Goal: Task Accomplishment & Management: Use online tool/utility

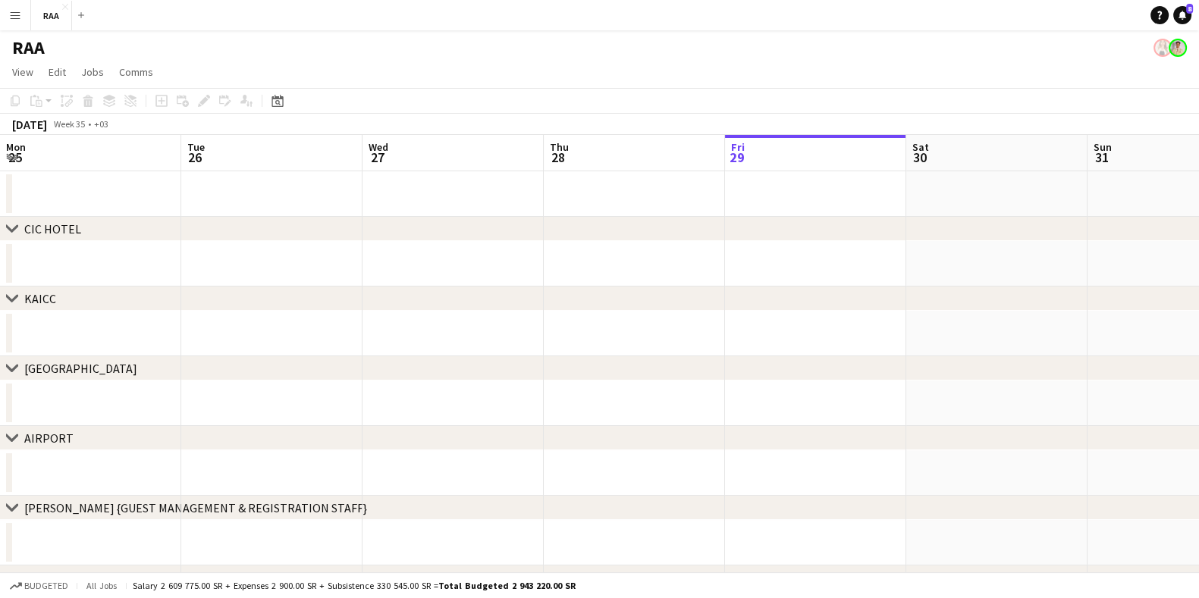
scroll to position [0, 362]
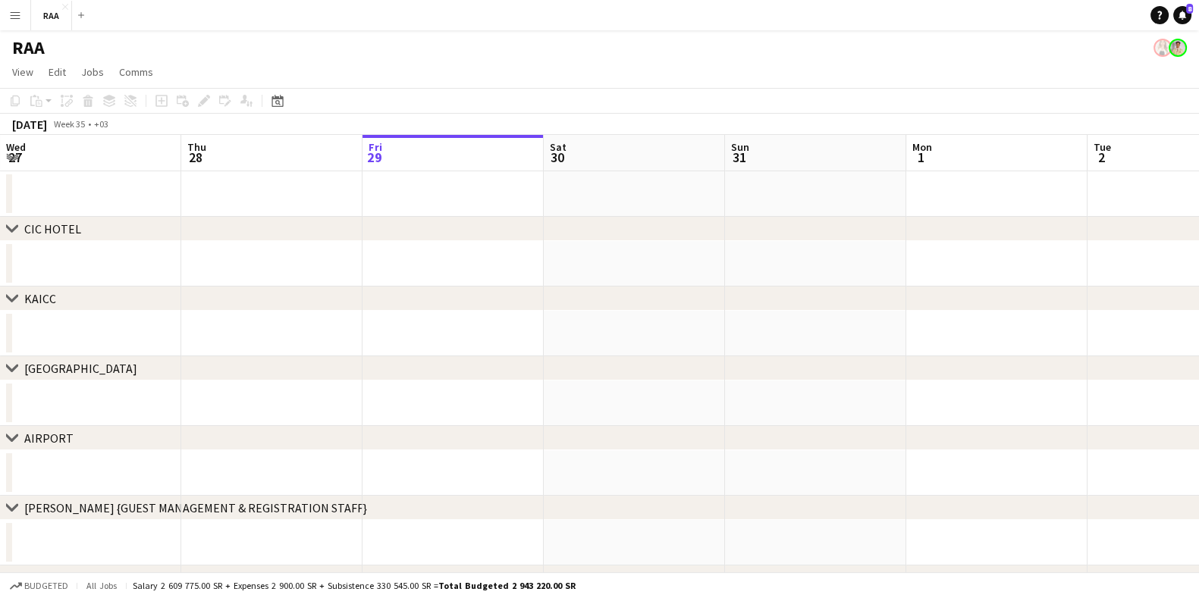
click at [15, 26] on button "Menu" at bounding box center [15, 15] width 30 height 30
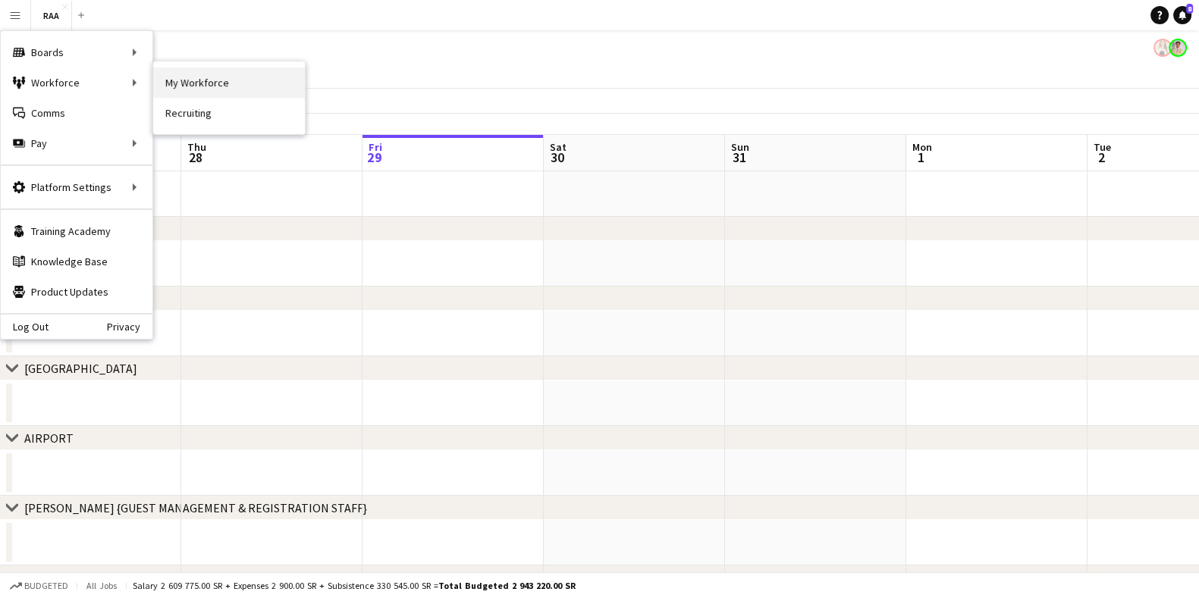
click at [200, 76] on link "My Workforce" at bounding box center [229, 82] width 152 height 30
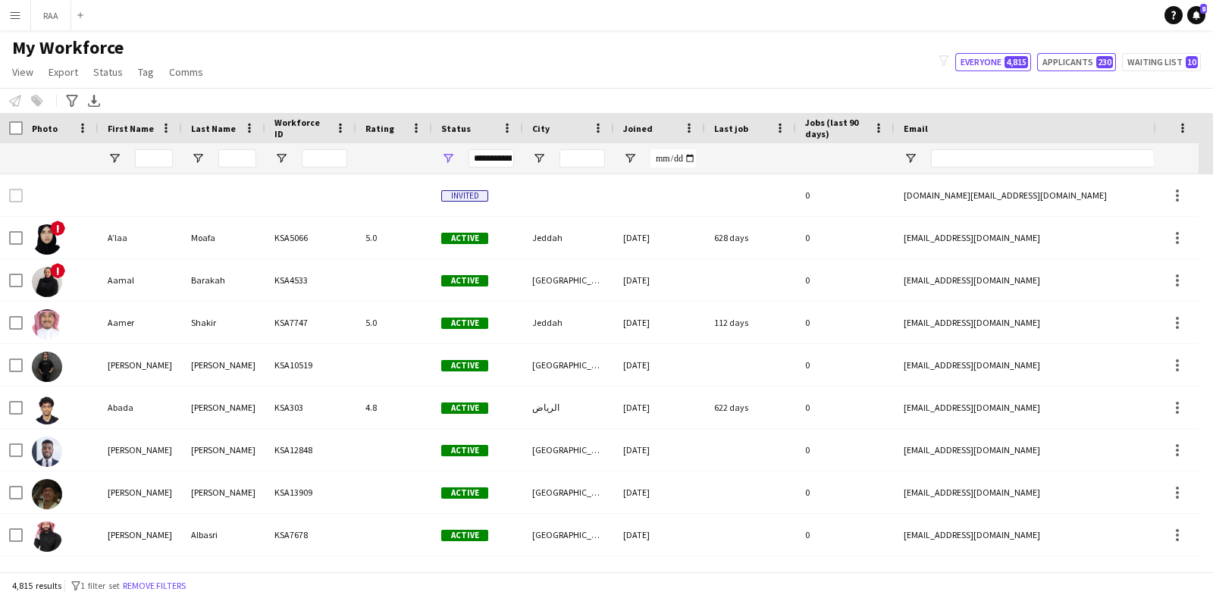
click at [1100, 62] on span "230" at bounding box center [1104, 62] width 17 height 12
type input "**********"
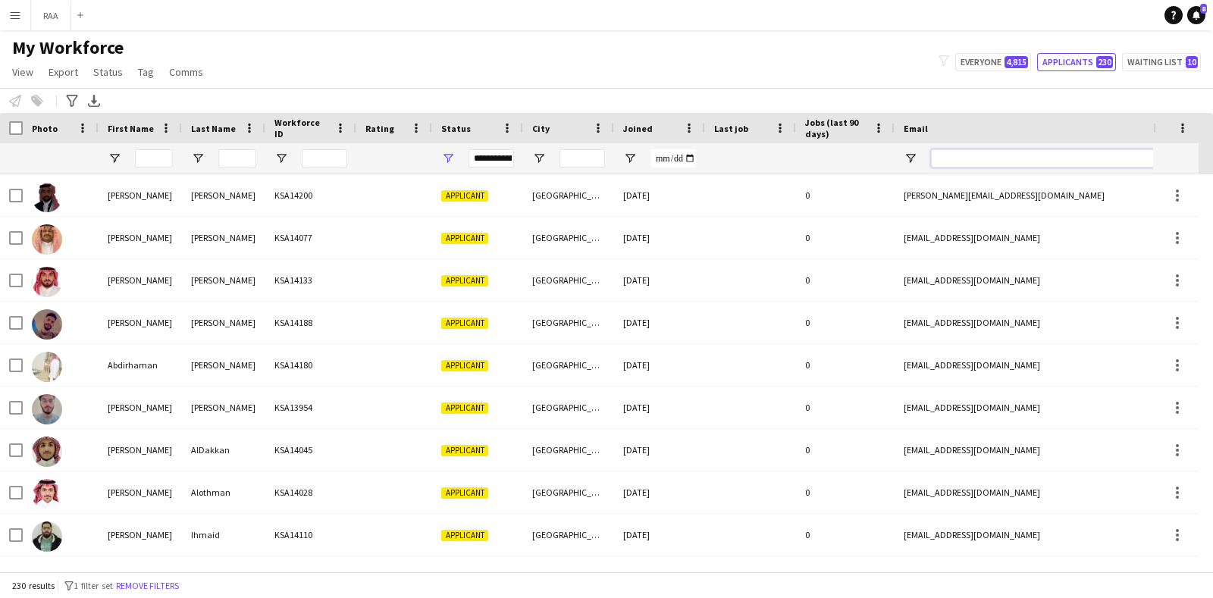
click at [953, 156] on input "Email Filter Input" at bounding box center [1060, 158] width 258 height 18
paste input "**********"
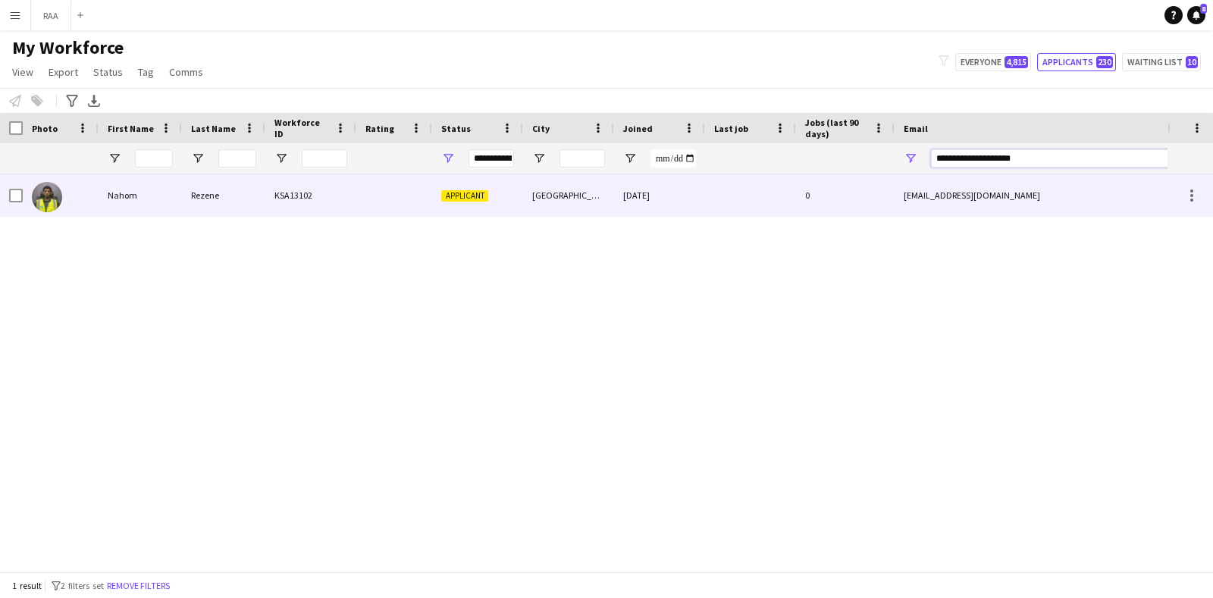
type input "**********"
click at [227, 193] on div "Rezene" at bounding box center [223, 195] width 83 height 42
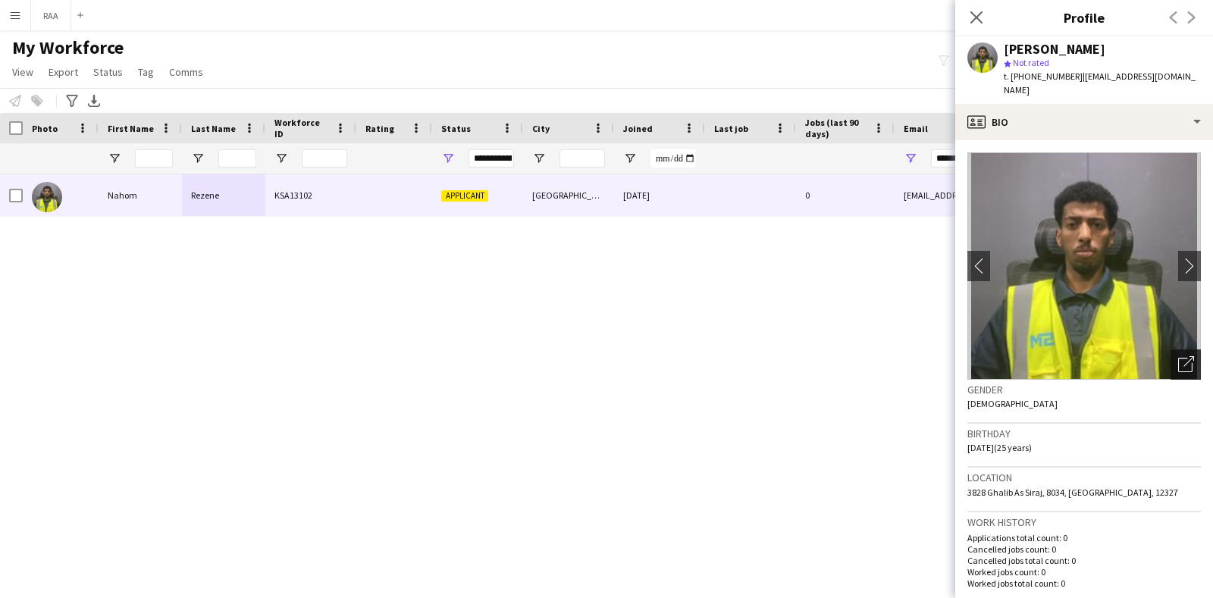
click at [1173, 361] on div "Open photos pop-in" at bounding box center [1186, 364] width 30 height 30
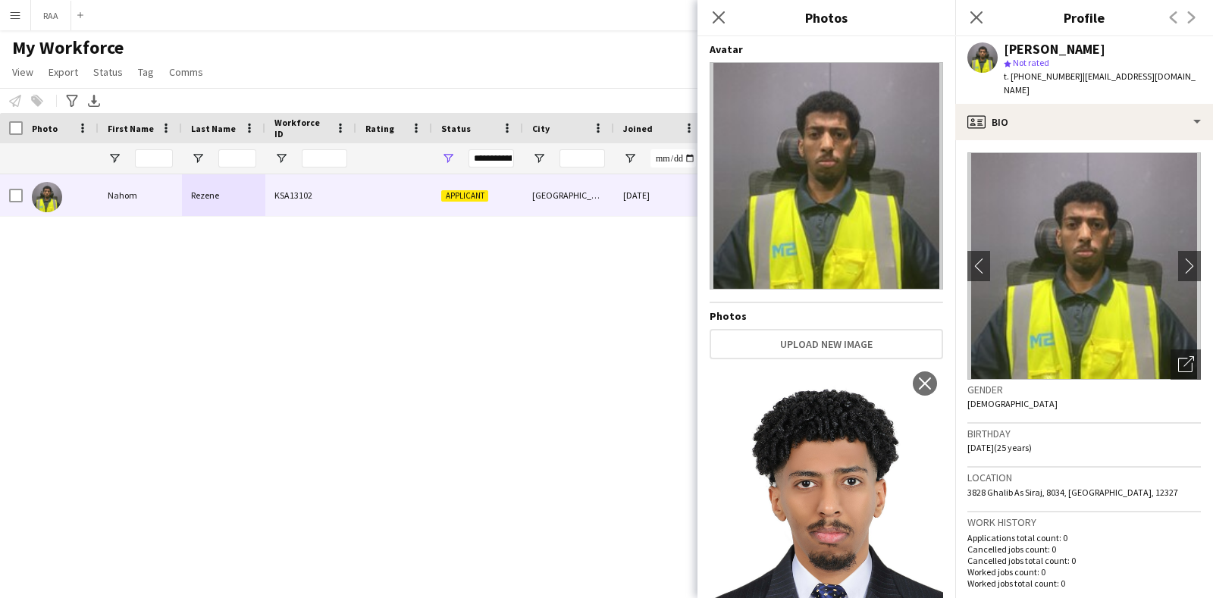
click at [1061, 424] on div "Birthday [DEMOGRAPHIC_DATA] (25 years)" at bounding box center [1084, 446] width 234 height 44
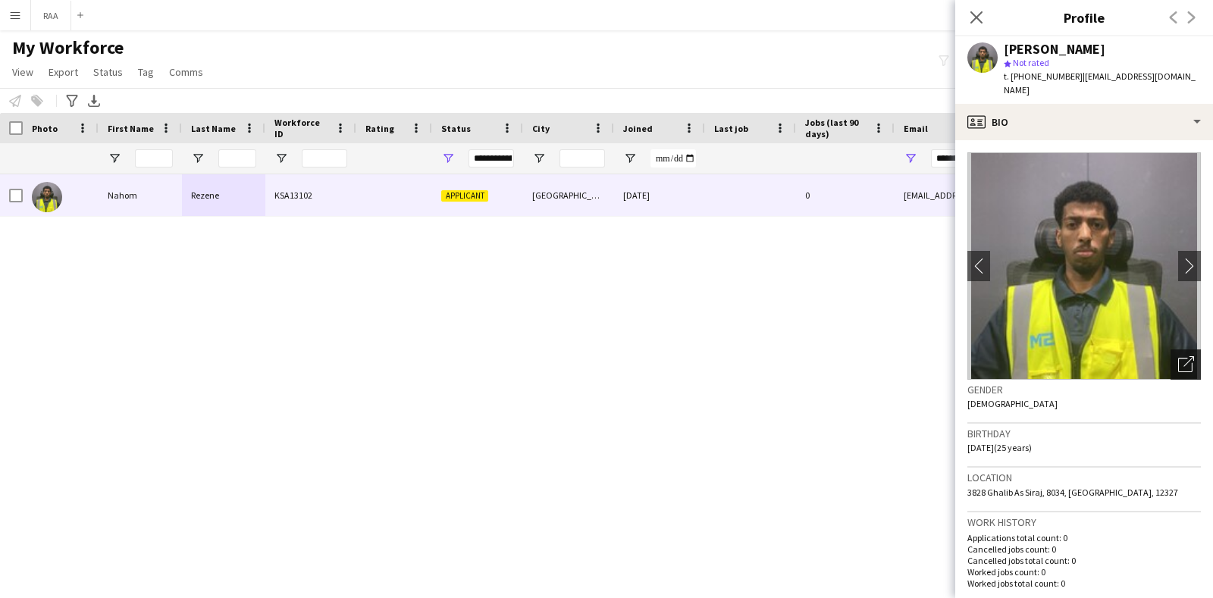
click at [1178, 357] on icon "Open photos pop-in" at bounding box center [1186, 364] width 16 height 16
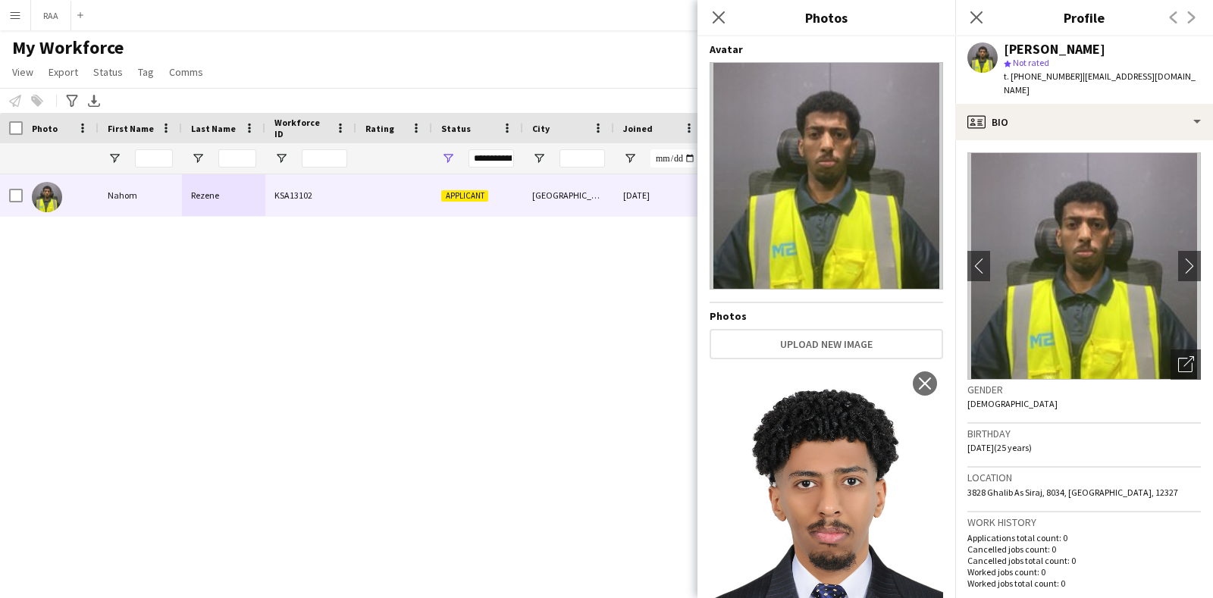
scroll to position [80, 0]
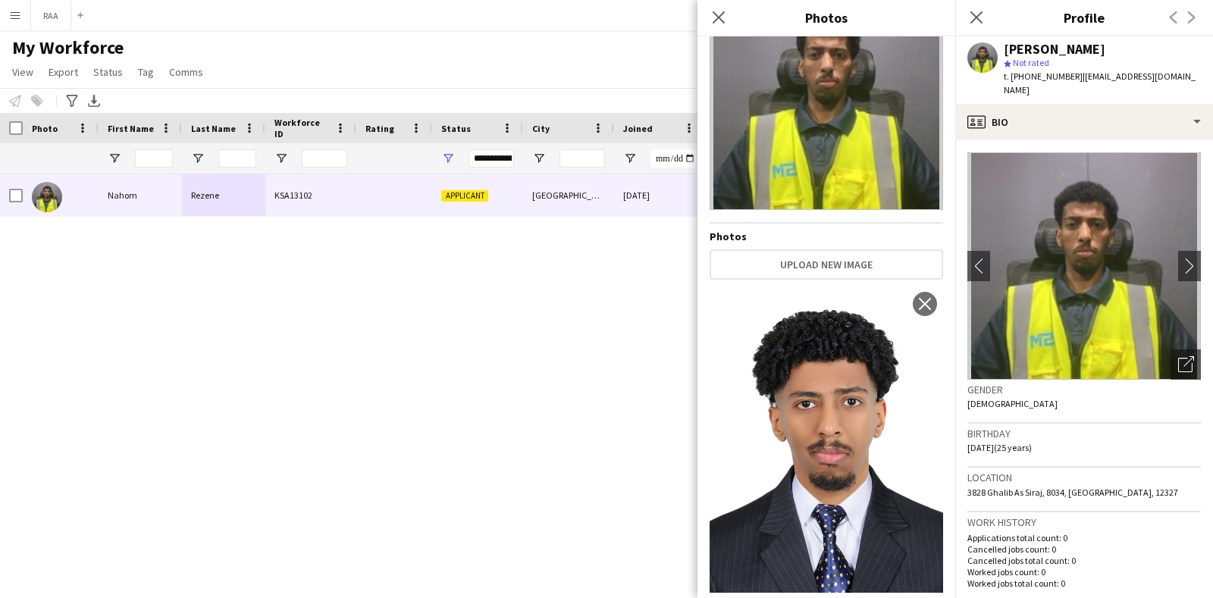
click at [1152, 427] on h3 "Birthday" at bounding box center [1084, 434] width 234 height 14
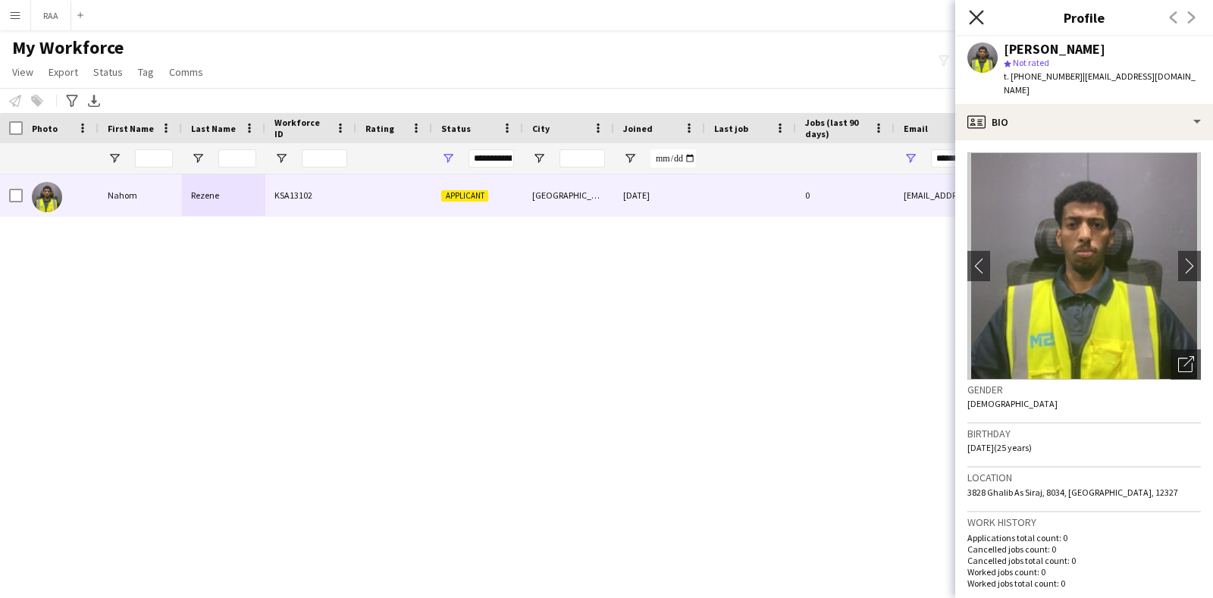
click at [976, 12] on icon "Close pop-in" at bounding box center [976, 17] width 14 height 14
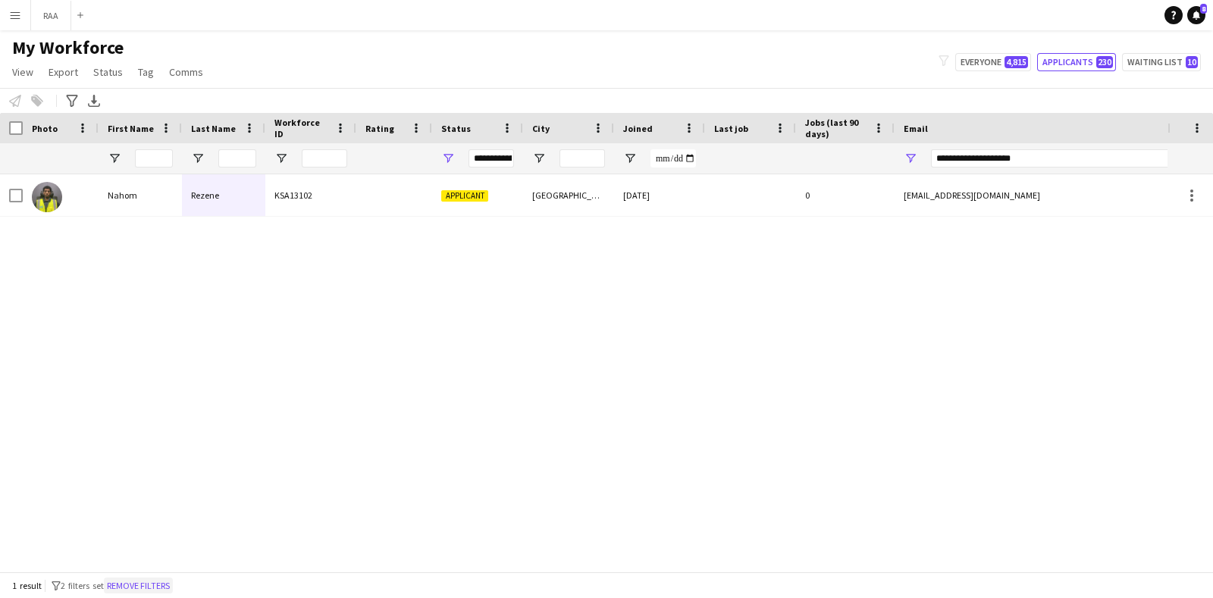
click at [159, 586] on button "Remove filters" at bounding box center [138, 586] width 69 height 17
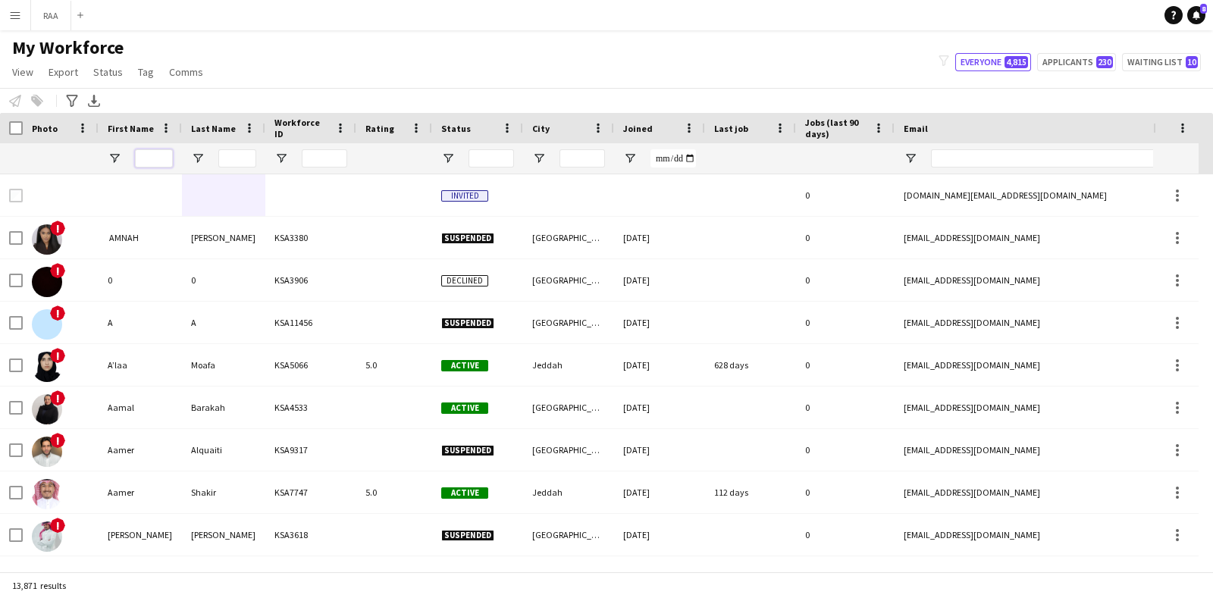
click at [159, 161] on input "First Name Filter Input" at bounding box center [154, 158] width 38 height 18
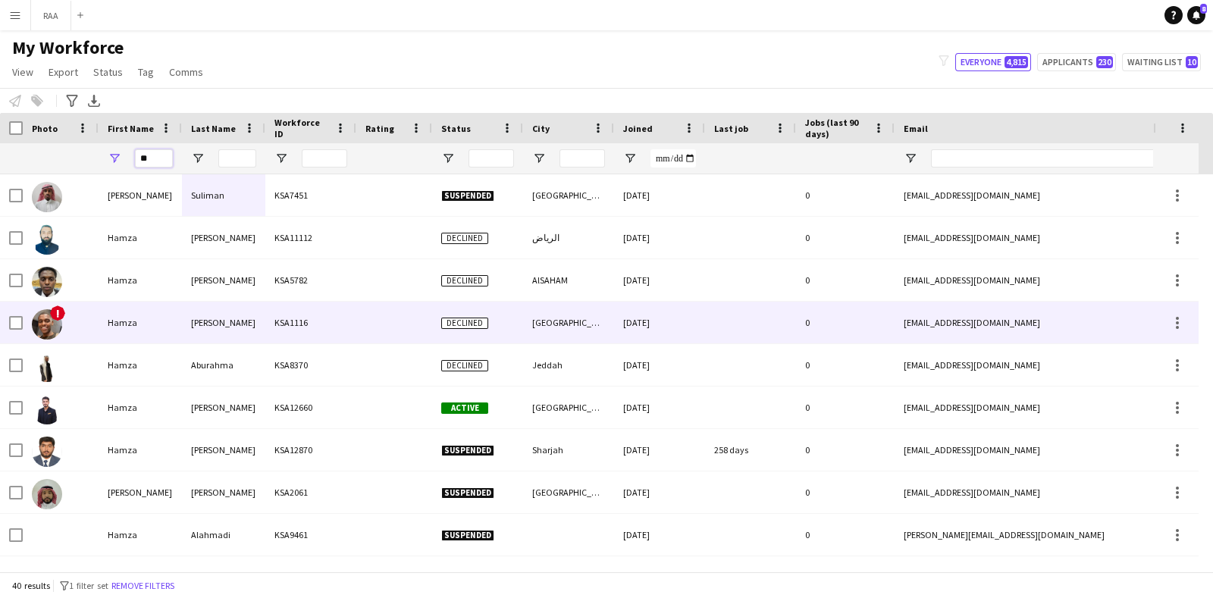
type input "*"
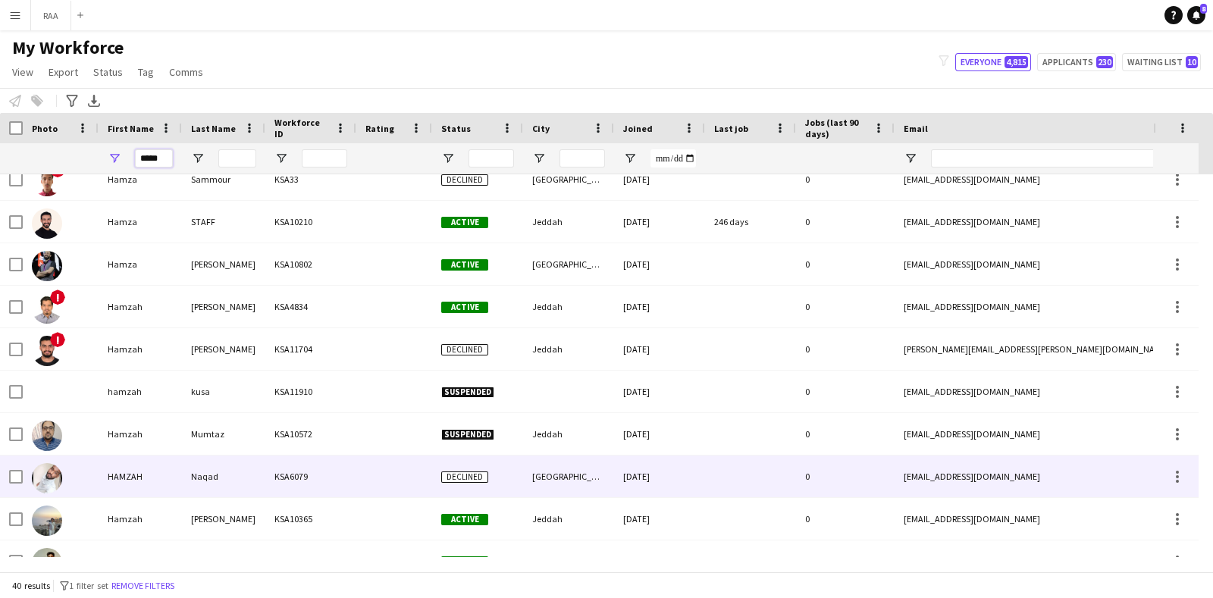
scroll to position [0, 0]
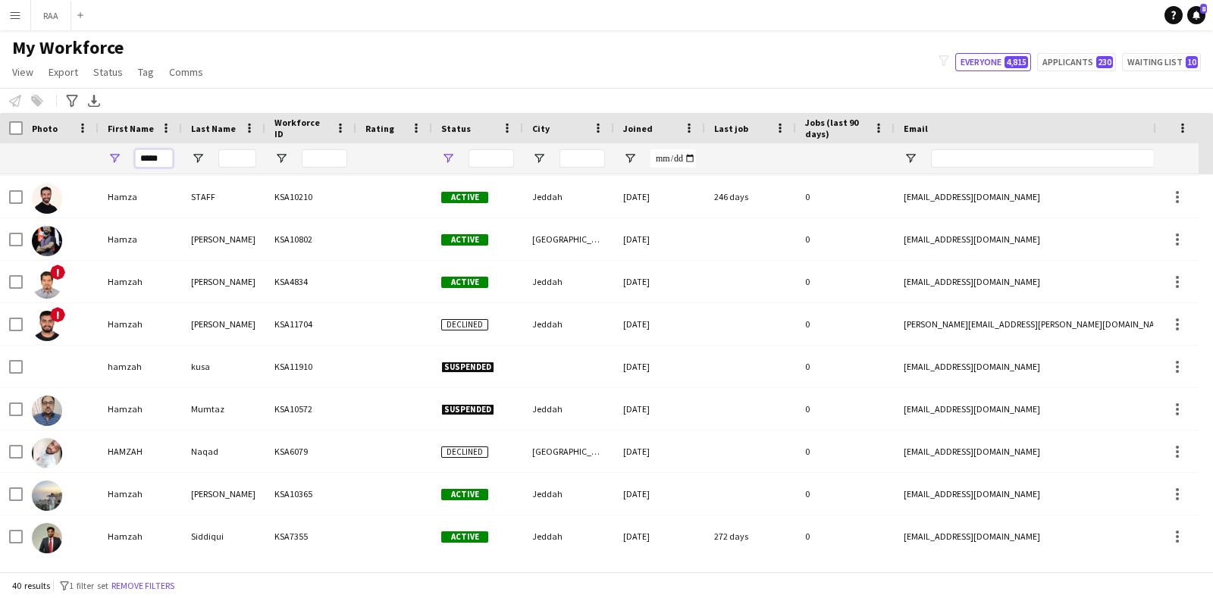
type input "*****"
click at [443, 159] on span "Open Filter Menu" at bounding box center [448, 159] width 14 height 14
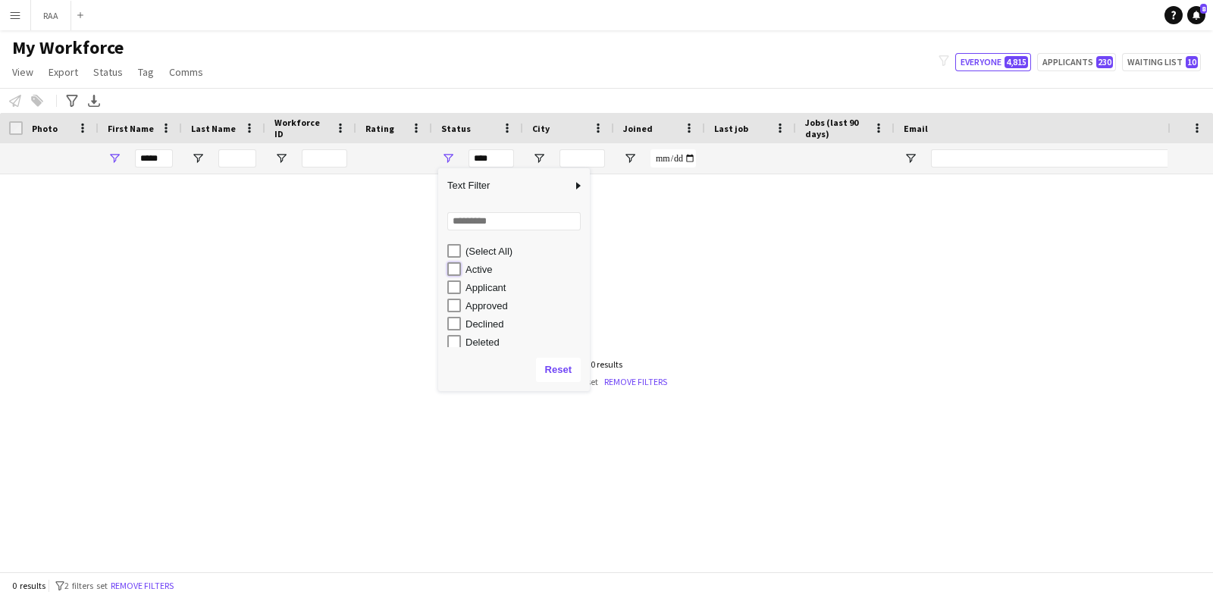
type input "**********"
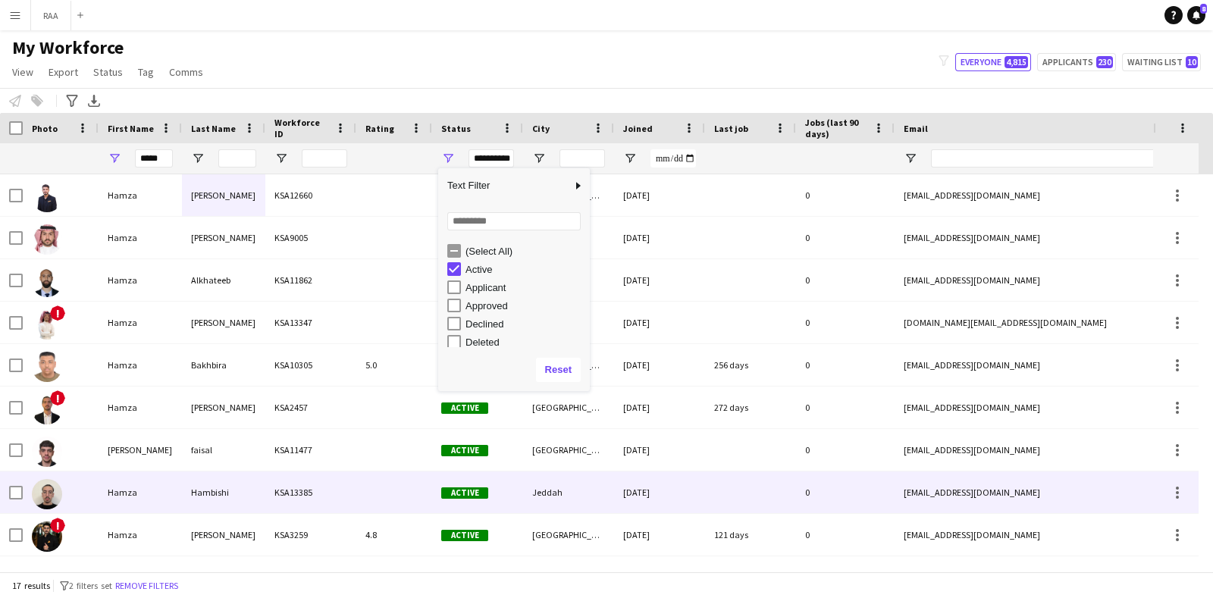
scroll to position [58, 0]
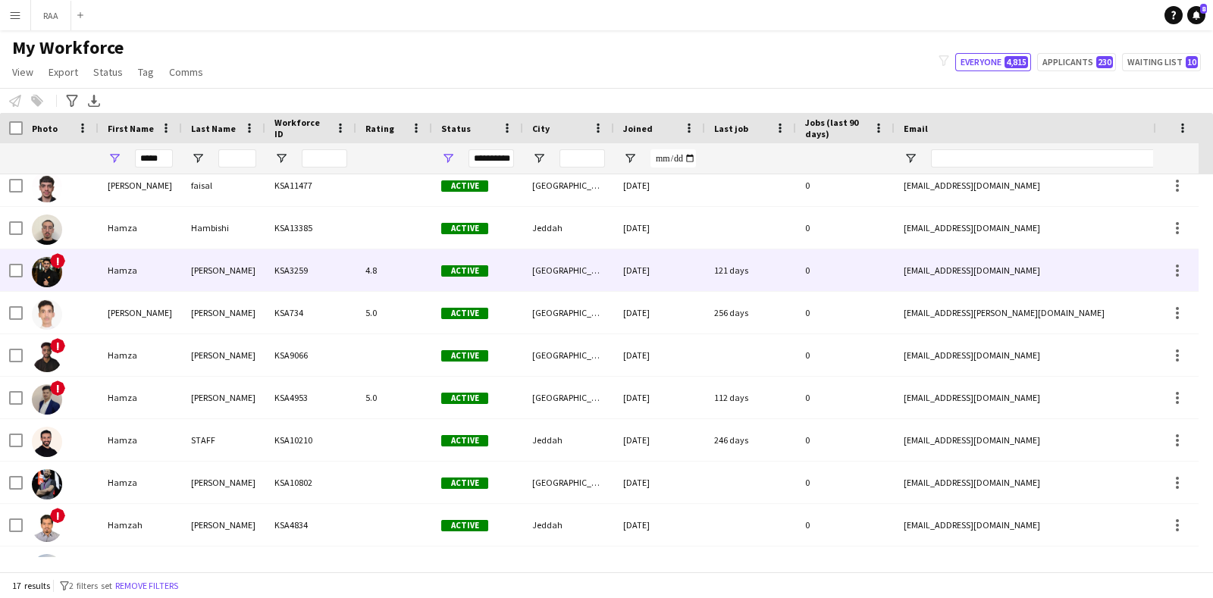
click at [162, 261] on div "Hamza" at bounding box center [140, 270] width 83 height 42
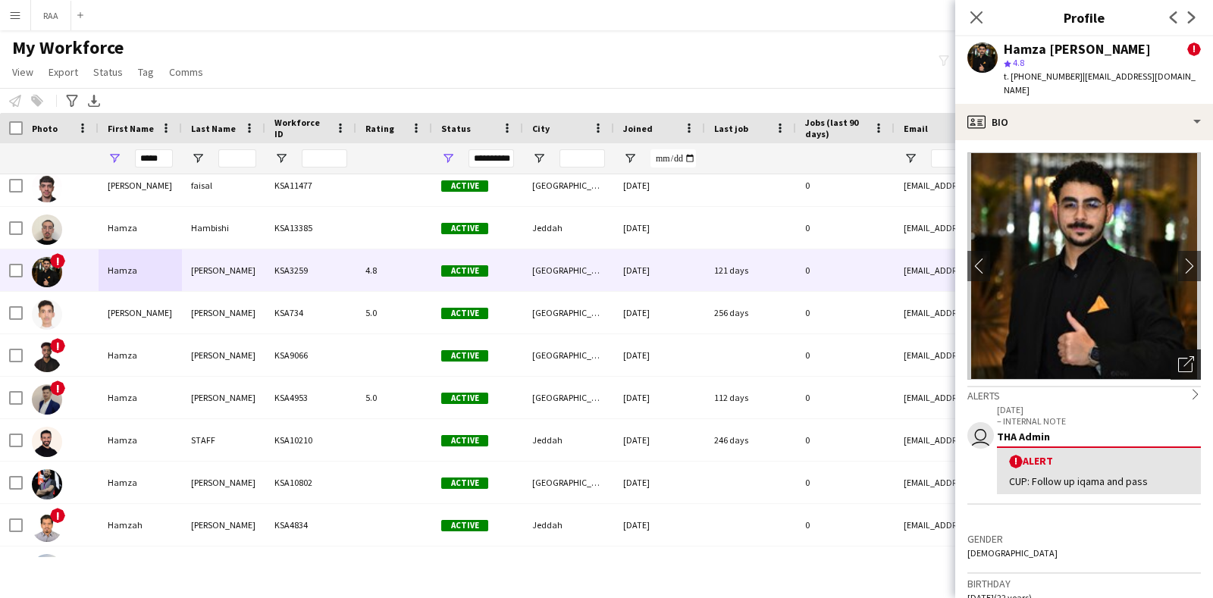
click at [1179, 362] on div "Open photos pop-in" at bounding box center [1186, 364] width 30 height 30
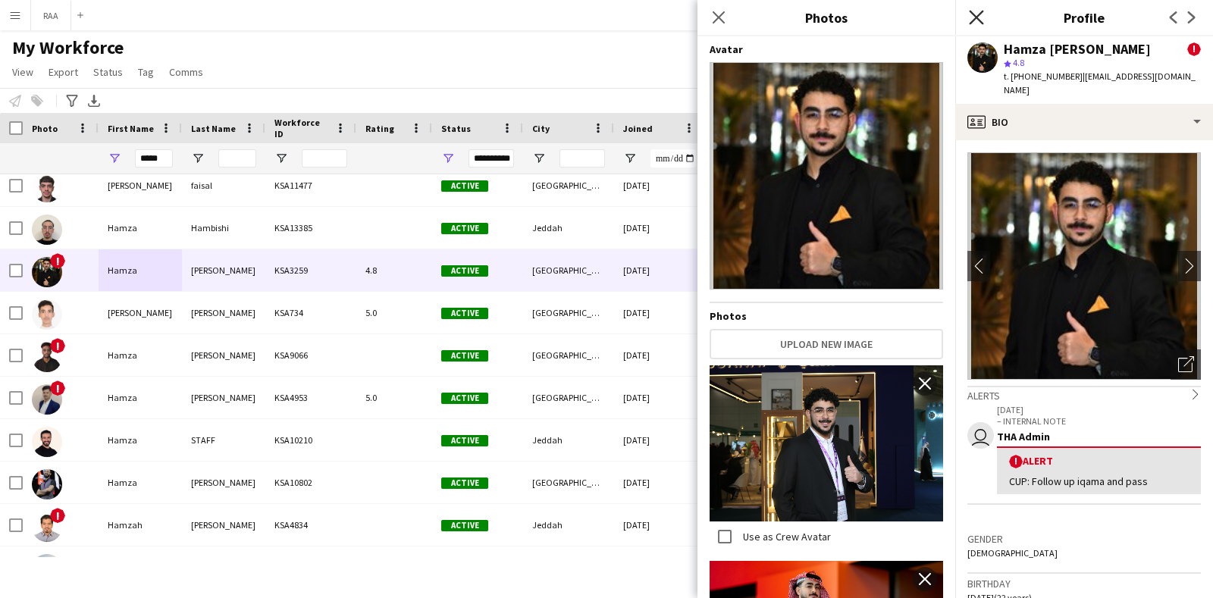
click at [979, 20] on icon at bounding box center [976, 17] width 14 height 14
